Goal: Task Accomplishment & Management: Use online tool/utility

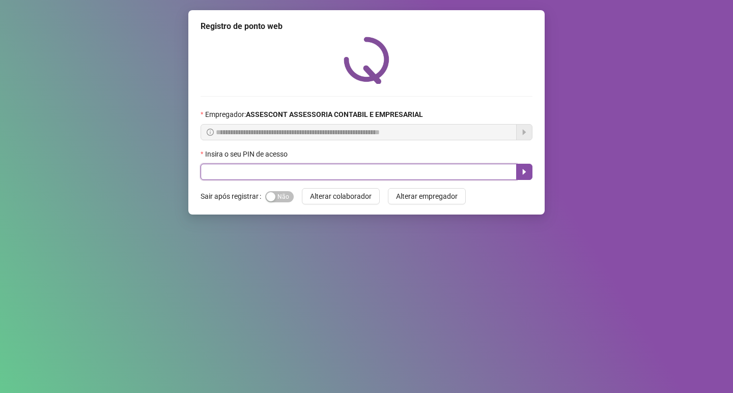
click at [235, 168] on input "text" at bounding box center [358, 172] width 316 height 16
type input "*****"
click at [233, 174] on input "text" at bounding box center [358, 172] width 316 height 16
type input "*****"
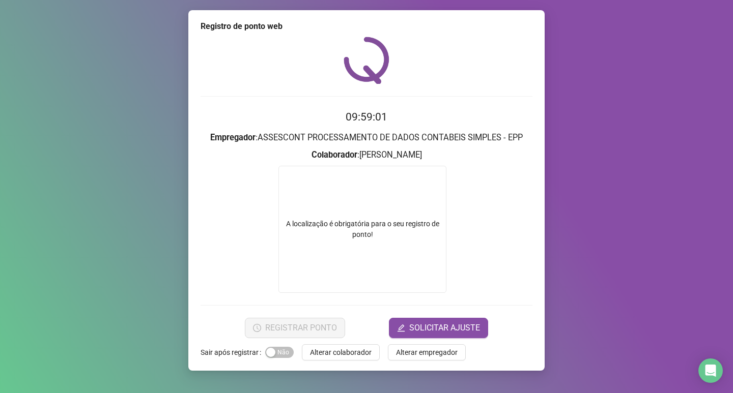
click at [375, 208] on div "A localização é obrigatória para o seu registro de ponto!" at bounding box center [362, 229] width 168 height 127
click at [366, 235] on div "A localização é obrigatória para o seu registro de ponto!" at bounding box center [362, 229] width 167 height 21
drag, startPoint x: 299, startPoint y: 225, endPoint x: 359, endPoint y: 206, distance: 63.4
click at [303, 225] on div "A localização é obrigatória para o seu registro de ponto!" at bounding box center [362, 229] width 167 height 21
drag, startPoint x: 429, startPoint y: 201, endPoint x: 397, endPoint y: 210, distance: 33.2
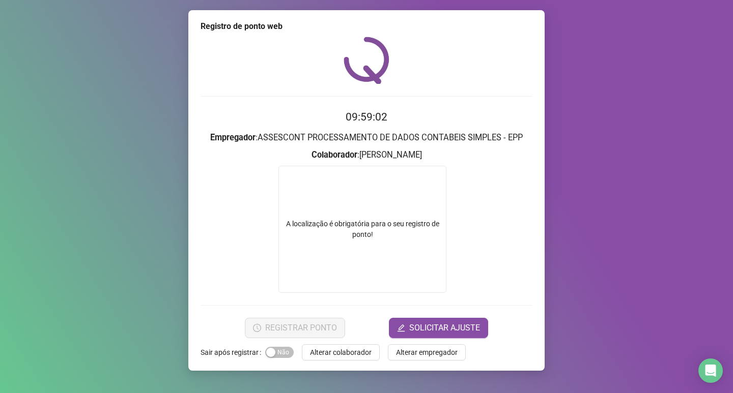
click at [424, 207] on div "A localização é obrigatória para o seu registro de ponto!" at bounding box center [362, 229] width 168 height 127
click at [252, 249] on form "A localização é obrigatória para o seu registro de ponto!" at bounding box center [366, 229] width 332 height 127
drag, startPoint x: 468, startPoint y: 182, endPoint x: 313, endPoint y: 278, distance: 182.4
click at [462, 190] on form "A localização é obrigatória para o seu registro de ponto!" at bounding box center [366, 229] width 332 height 127
click at [306, 280] on div "A localização é obrigatória para o seu registro de ponto!" at bounding box center [362, 229] width 168 height 127
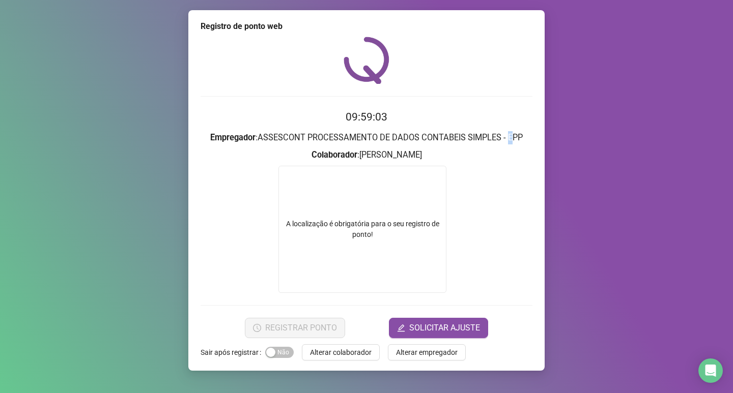
drag, startPoint x: 513, startPoint y: 134, endPoint x: 496, endPoint y: 176, distance: 45.6
click at [508, 145] on form "09:59:03 Empregador : ASSESCONT PROCESSAMENTO DE DADOS CONTABEIS SIMPLES - EPP …" at bounding box center [366, 223] width 332 height 229
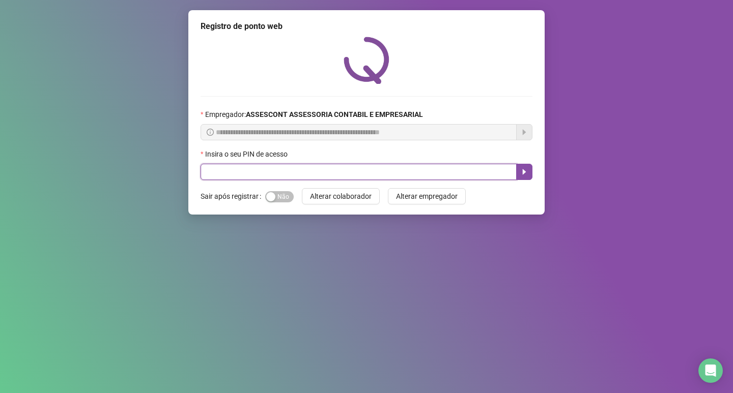
click at [248, 178] on input "text" at bounding box center [358, 172] width 316 height 16
type input "*****"
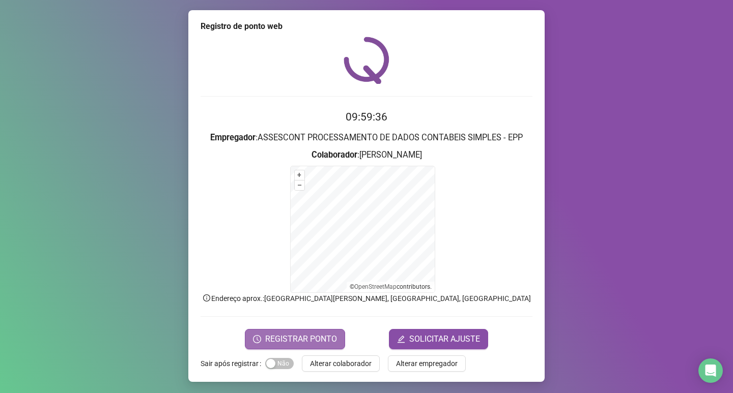
click at [286, 336] on span "REGISTRAR PONTO" at bounding box center [301, 339] width 72 height 12
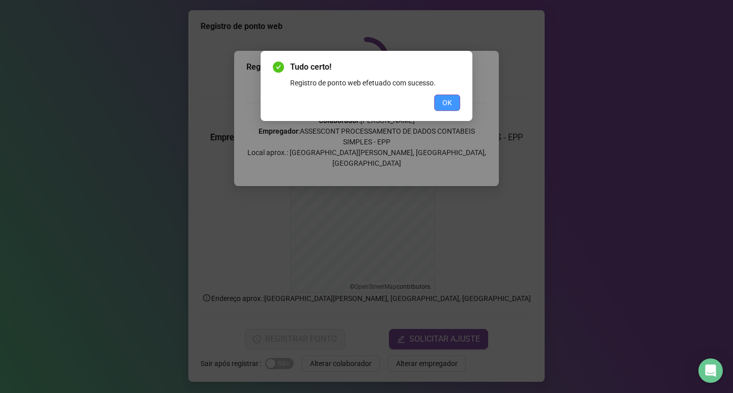
click at [446, 105] on span "OK" at bounding box center [447, 102] width 10 height 11
